Goal: Information Seeking & Learning: Learn about a topic

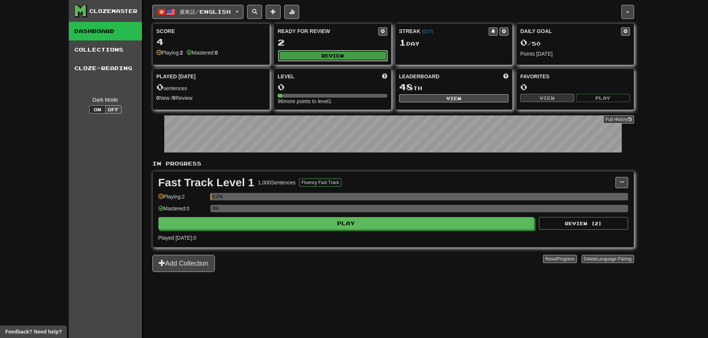
click at [304, 57] on button "Review" at bounding box center [333, 55] width 110 height 11
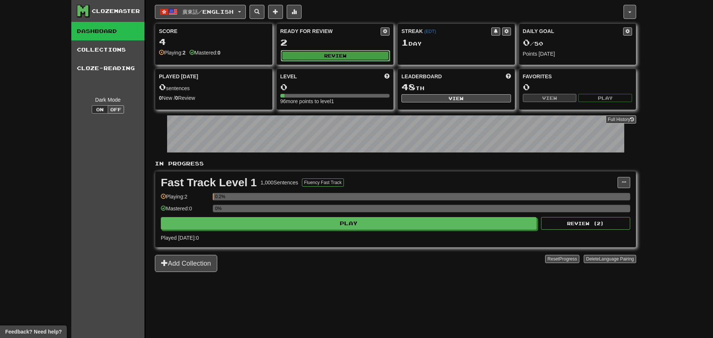
select select "**"
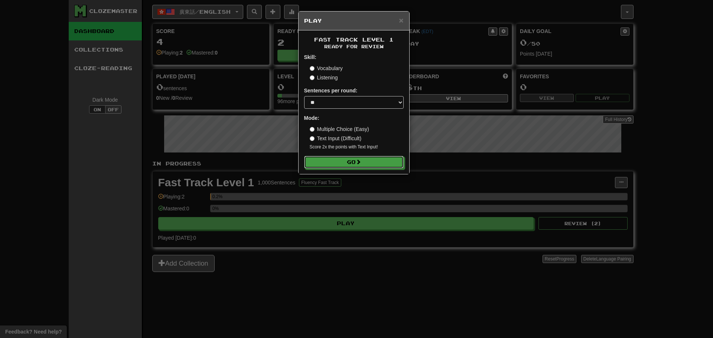
drag, startPoint x: 346, startPoint y: 161, endPoint x: 367, endPoint y: 202, distance: 45.7
click at [347, 161] on button "Go" at bounding box center [354, 162] width 100 height 13
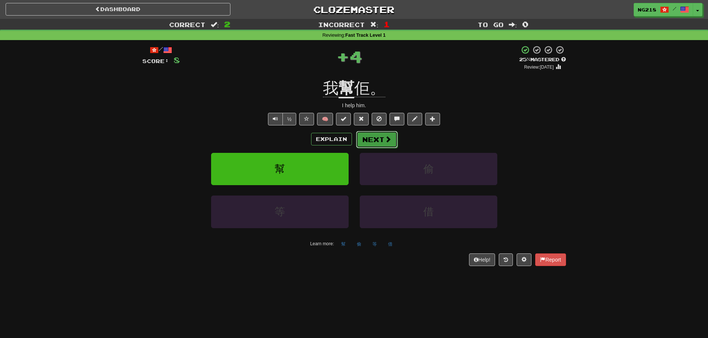
click at [392, 136] on button "Next" at bounding box center [377, 139] width 42 height 17
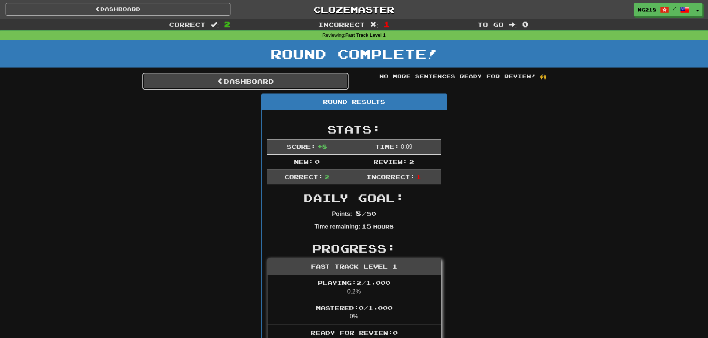
click at [334, 78] on link "Dashboard" at bounding box center [245, 81] width 206 height 17
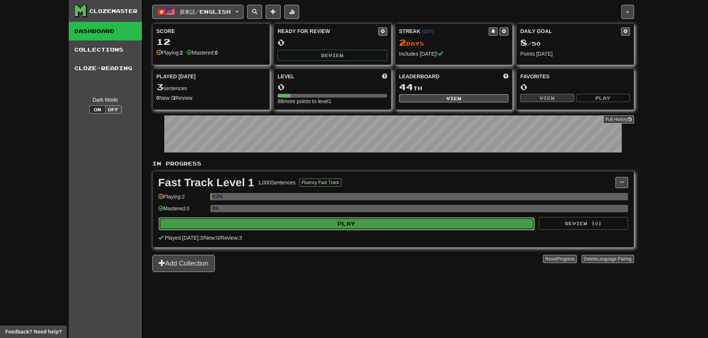
click at [402, 225] on button "Play" at bounding box center [347, 224] width 376 height 13
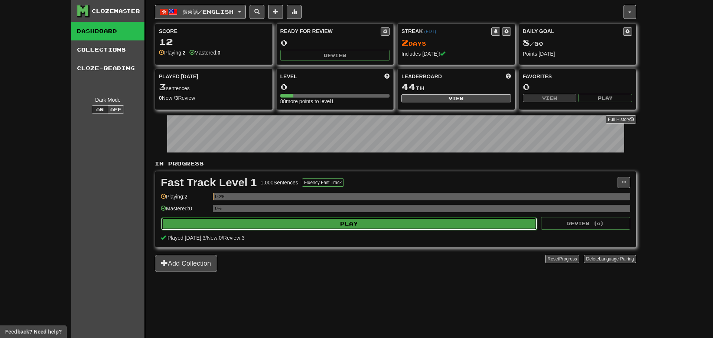
select select "**"
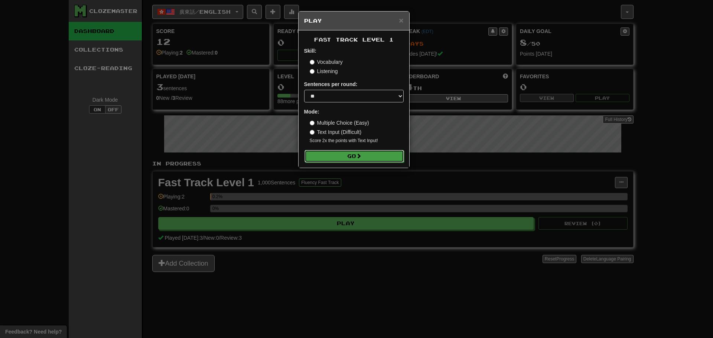
click at [361, 156] on span at bounding box center [358, 155] width 5 height 5
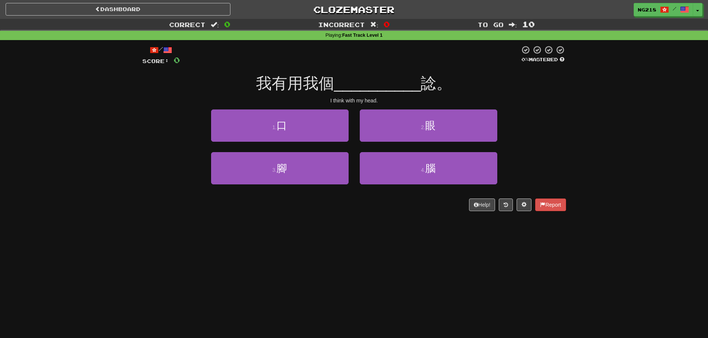
click at [513, 261] on div "Dashboard Clozemaster ng218 / Toggle Dropdown Dashboard Leaderboard Activity Fe…" at bounding box center [354, 169] width 708 height 338
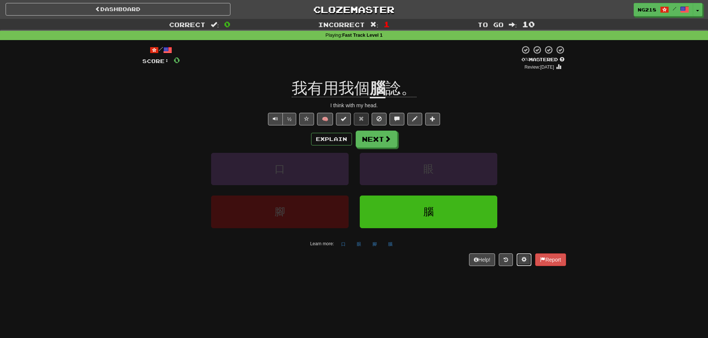
click at [526, 255] on button at bounding box center [523, 260] width 15 height 13
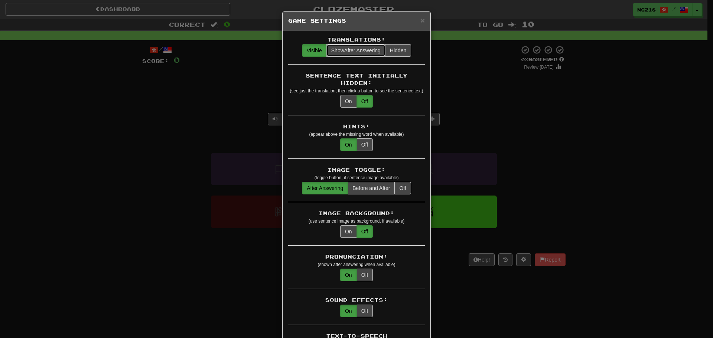
click at [360, 52] on span "Show After Answering" at bounding box center [355, 51] width 49 height 6
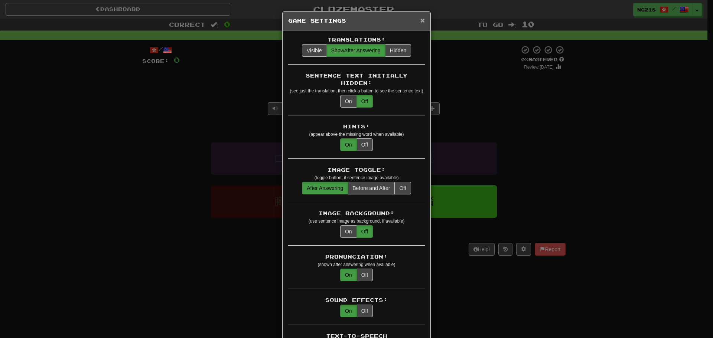
click at [422, 20] on span "×" at bounding box center [423, 20] width 4 height 9
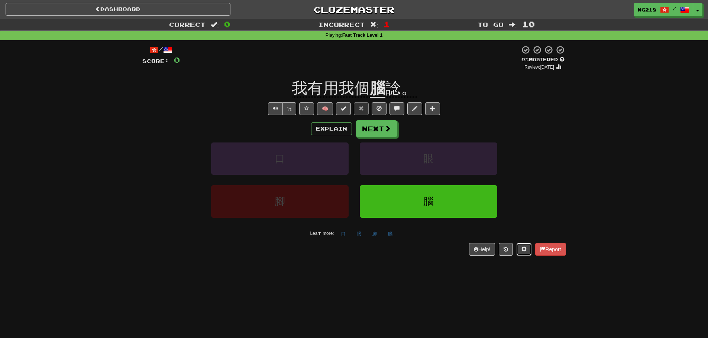
click at [522, 251] on span at bounding box center [523, 249] width 5 height 5
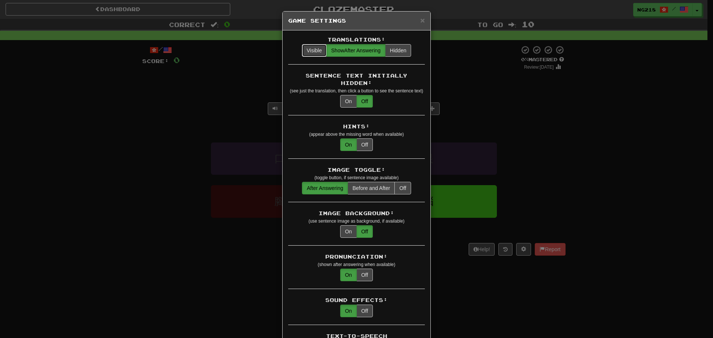
click at [308, 46] on button "Visible" at bounding box center [314, 50] width 25 height 13
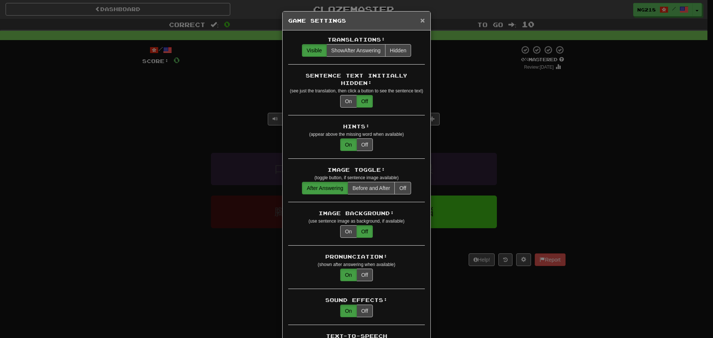
click at [422, 19] on span "×" at bounding box center [423, 20] width 4 height 9
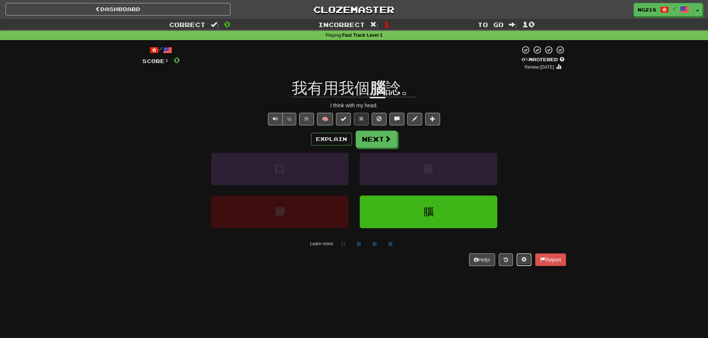
click at [523, 258] on span at bounding box center [523, 259] width 5 height 5
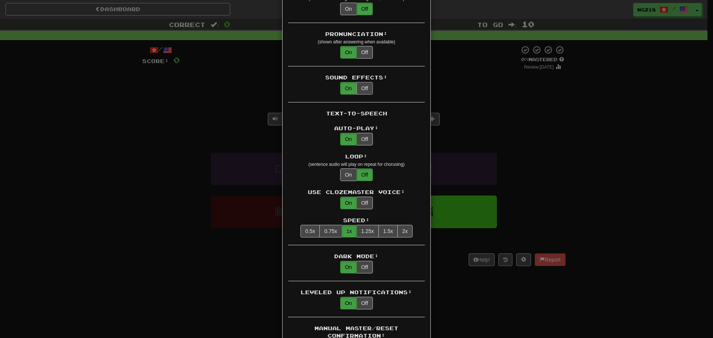
scroll to position [297, 0]
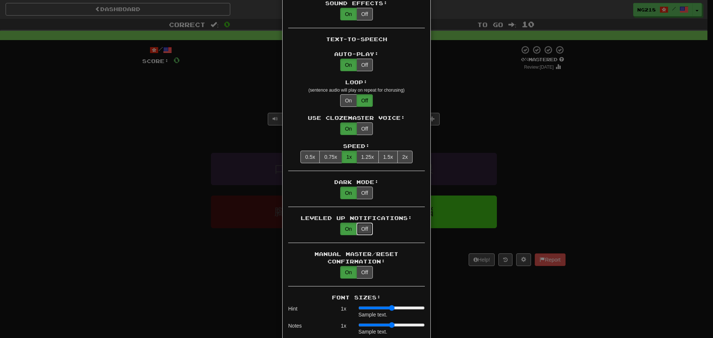
click at [363, 223] on button "Off" at bounding box center [365, 229] width 16 height 13
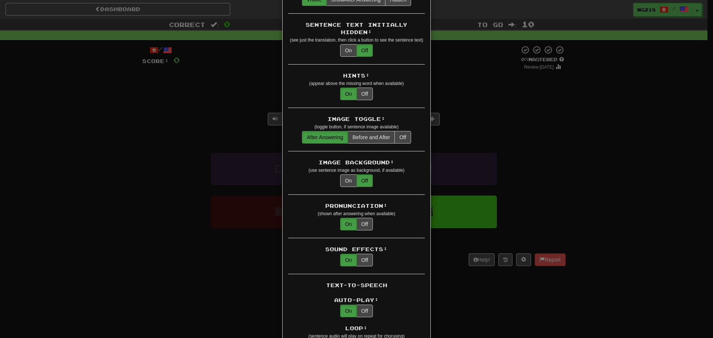
scroll to position [0, 0]
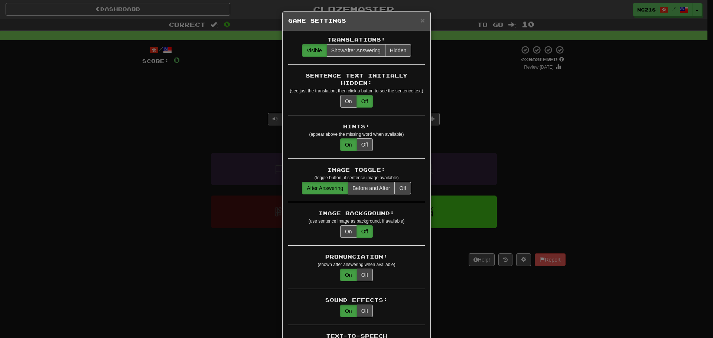
click at [240, 118] on div "× Game Settings Translations: Visible Show After Answering Hidden Sentence Text…" at bounding box center [356, 169] width 713 height 338
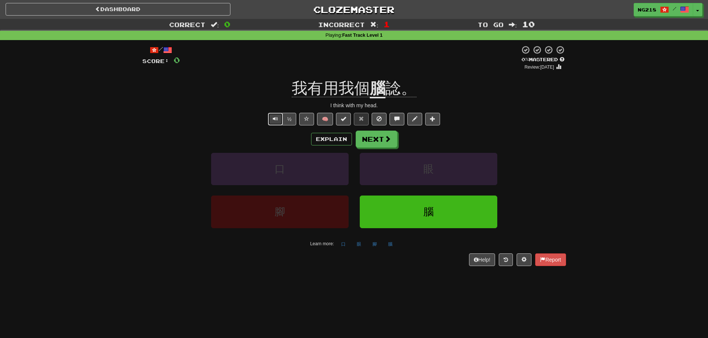
click at [278, 117] on button "Text-to-speech controls" at bounding box center [275, 119] width 15 height 13
click at [273, 118] on span "Text-to-speech controls" at bounding box center [275, 118] width 5 height 5
click at [287, 117] on button "½" at bounding box center [289, 119] width 14 height 13
click at [333, 140] on button "Explain" at bounding box center [331, 139] width 41 height 13
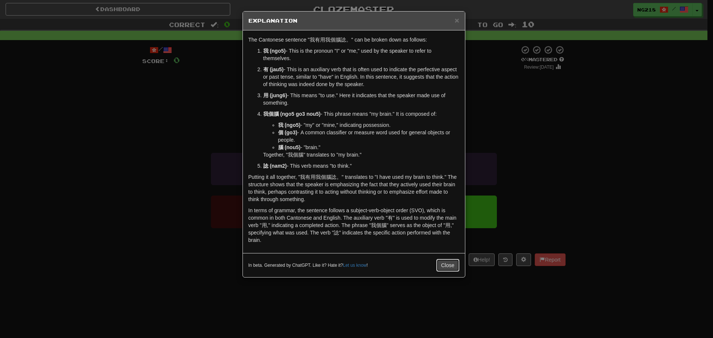
click at [450, 270] on button "Close" at bounding box center [448, 265] width 23 height 13
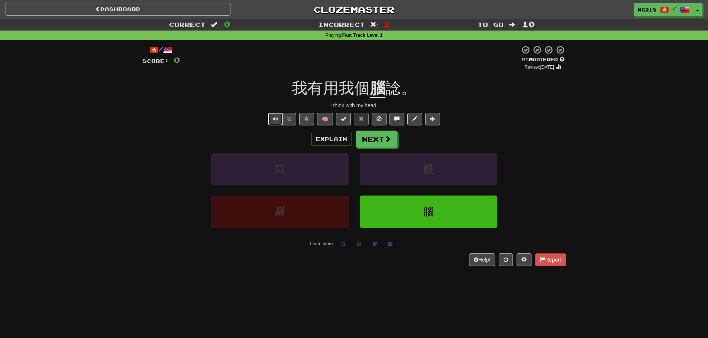
click at [275, 116] on button "Text-to-speech controls" at bounding box center [275, 119] width 15 height 13
click at [380, 89] on u "腦" at bounding box center [378, 89] width 16 height 19
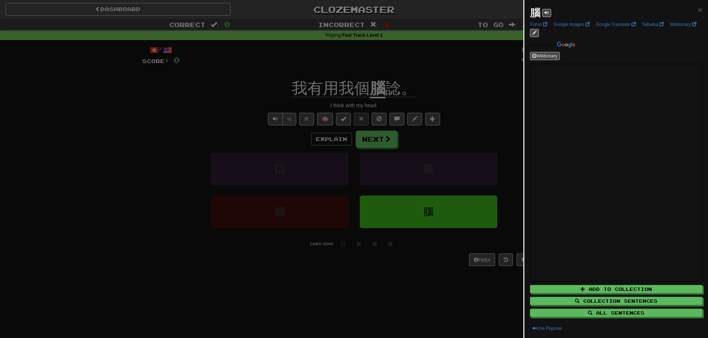
click at [458, 135] on div at bounding box center [354, 169] width 708 height 338
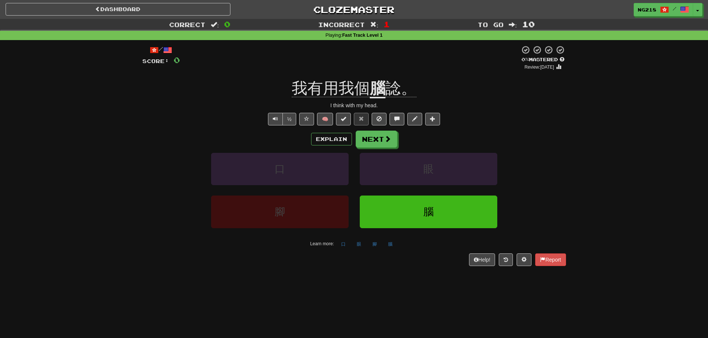
click at [306, 90] on span "我有用我個" at bounding box center [331, 89] width 78 height 18
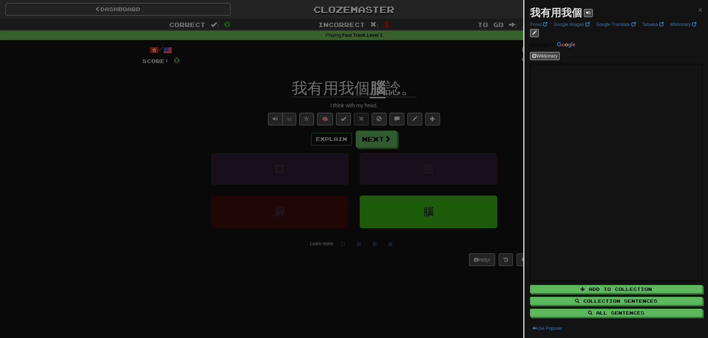
click at [291, 107] on div at bounding box center [354, 169] width 708 height 338
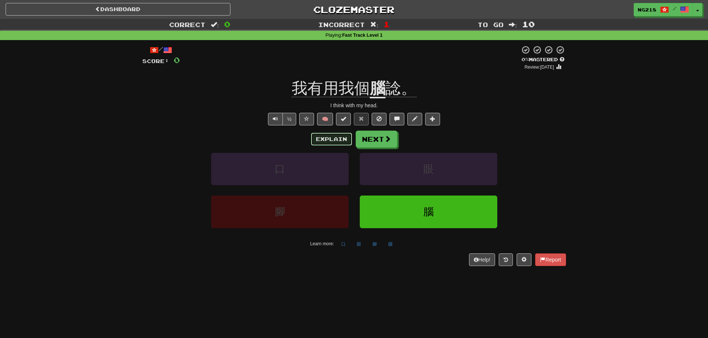
click at [320, 143] on button "Explain" at bounding box center [331, 139] width 41 height 13
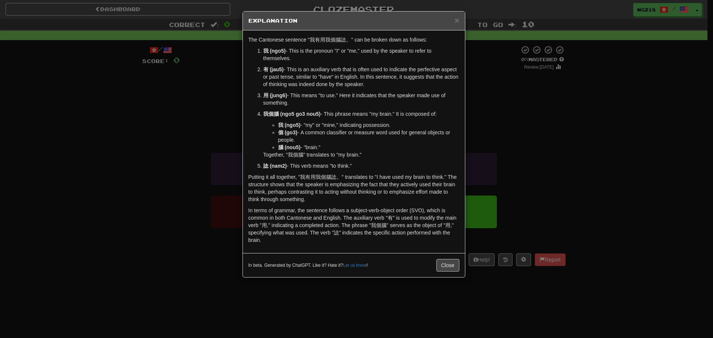
click at [377, 188] on p "Putting it all together, "我有用我個腦諗。" translates to "I have used my brain to thin…" at bounding box center [354, 188] width 211 height 30
click at [442, 262] on button "Close" at bounding box center [448, 265] width 23 height 13
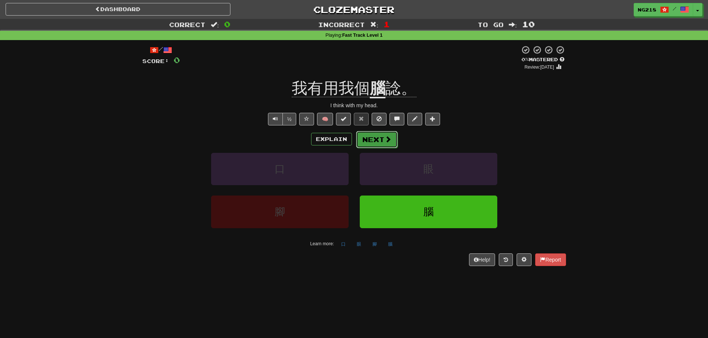
click at [379, 135] on button "Next" at bounding box center [377, 139] width 42 height 17
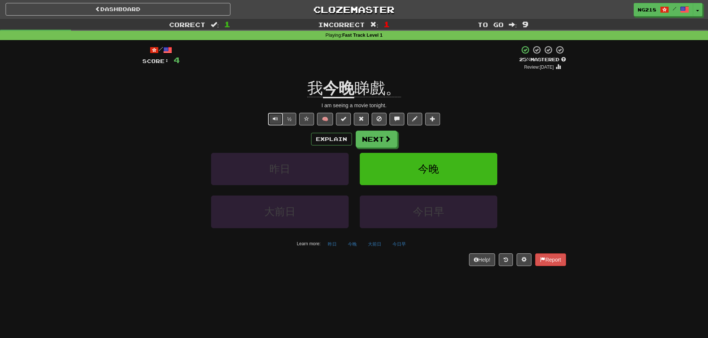
click at [271, 116] on button "Text-to-speech controls" at bounding box center [275, 119] width 15 height 13
click at [328, 137] on button "Explain" at bounding box center [331, 139] width 41 height 13
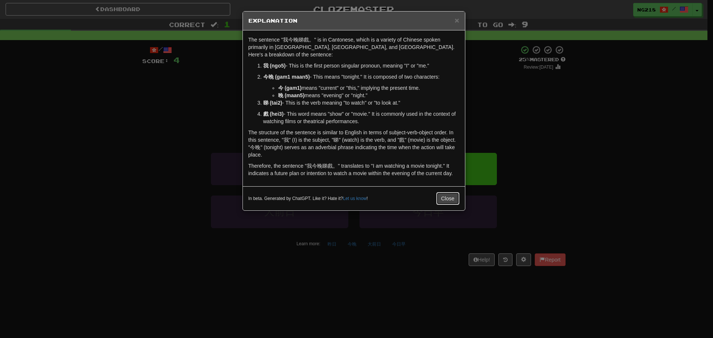
click at [452, 198] on button "Close" at bounding box center [448, 198] width 23 height 13
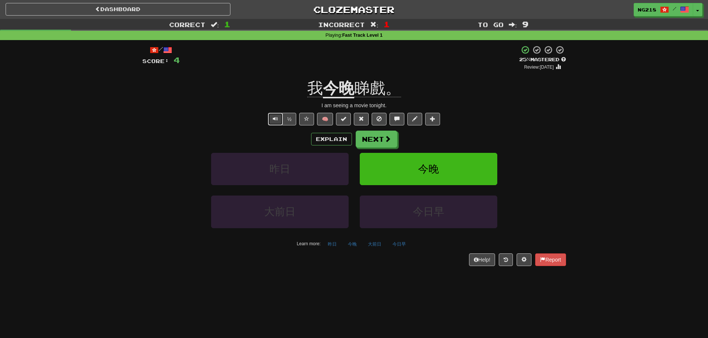
click at [275, 122] on button "Text-to-speech controls" at bounding box center [275, 119] width 15 height 13
click at [379, 134] on button "Next" at bounding box center [377, 139] width 42 height 17
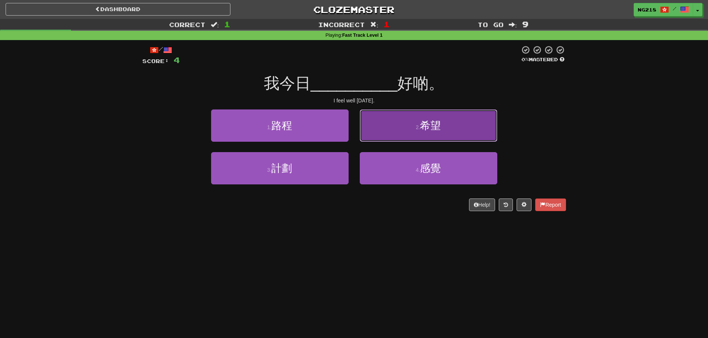
click at [405, 136] on button "2 . 希望" at bounding box center [428, 126] width 137 height 32
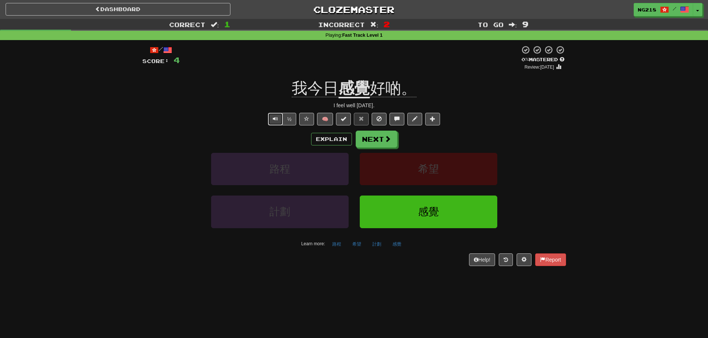
click at [277, 119] on span "Text-to-speech controls" at bounding box center [275, 118] width 5 height 5
click at [326, 138] on button "Explain" at bounding box center [331, 139] width 41 height 13
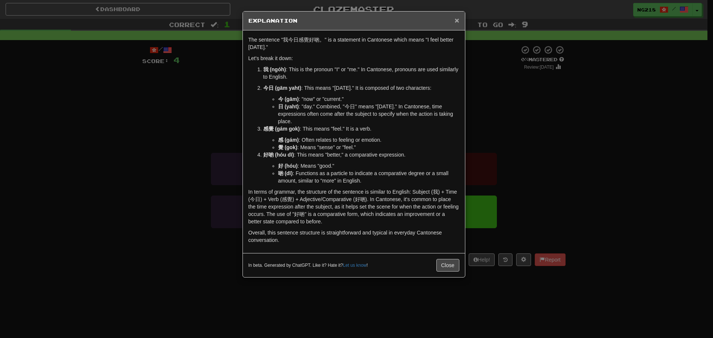
click at [457, 19] on span "×" at bounding box center [457, 20] width 4 height 9
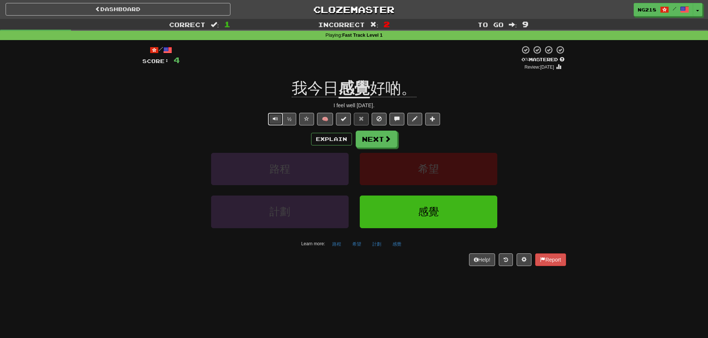
click at [275, 119] on span "Text-to-speech controls" at bounding box center [275, 118] width 5 height 5
click at [338, 137] on button "Explain" at bounding box center [331, 139] width 41 height 13
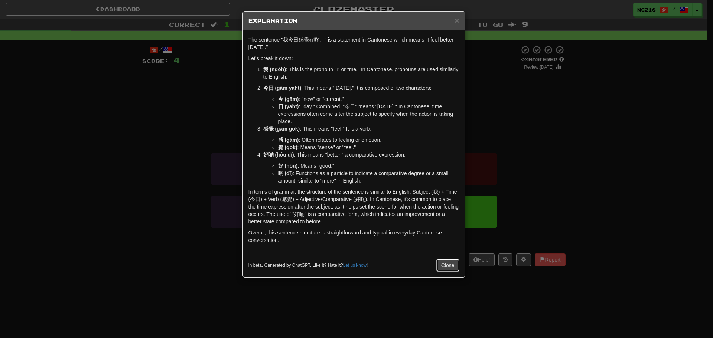
click at [447, 262] on button "Close" at bounding box center [448, 265] width 23 height 13
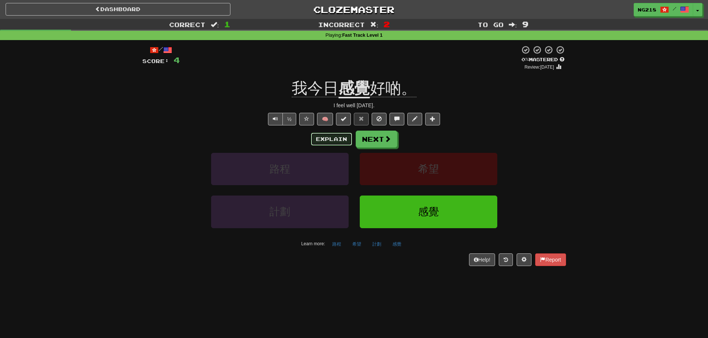
click at [343, 138] on button "Explain" at bounding box center [331, 139] width 41 height 13
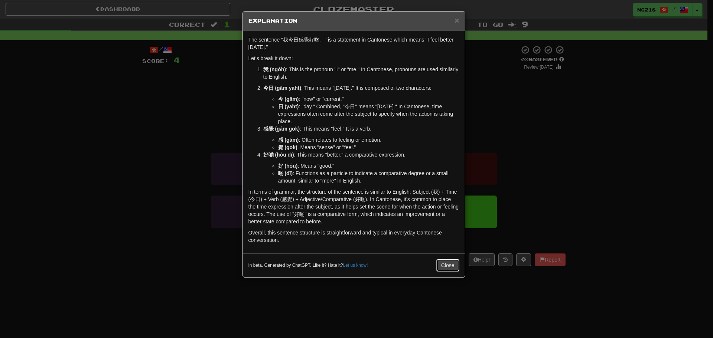
click at [454, 266] on button "Close" at bounding box center [448, 265] width 23 height 13
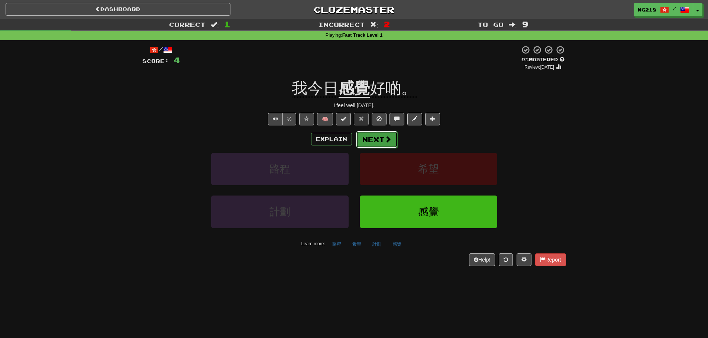
click at [395, 140] on button "Next" at bounding box center [377, 139] width 42 height 17
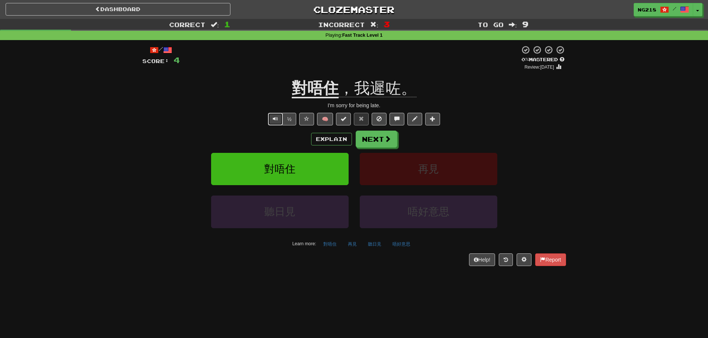
click at [273, 121] on span "Text-to-speech controls" at bounding box center [275, 118] width 5 height 5
click at [275, 123] on button "Text-to-speech controls" at bounding box center [275, 119] width 15 height 13
click at [330, 139] on button "Explain" at bounding box center [331, 139] width 41 height 13
